Goal: Task Accomplishment & Management: Manage account settings

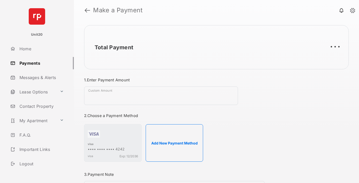
click at [40, 63] on link "Payments" at bounding box center [41, 63] width 66 height 12
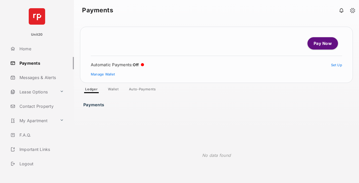
click at [143, 90] on link "Auto-Payments" at bounding box center [142, 90] width 35 height 6
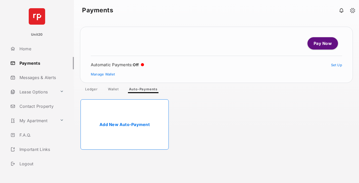
click at [125, 124] on link "Add New Auto-Payment" at bounding box center [125, 124] width 88 height 50
